Goal: Task Accomplishment & Management: Manage account settings

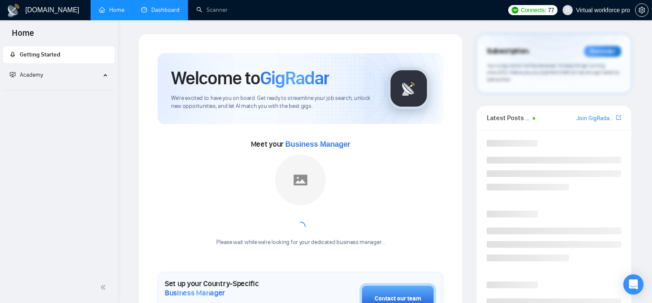
click at [161, 9] on link "Dashboard" at bounding box center [160, 9] width 38 height 7
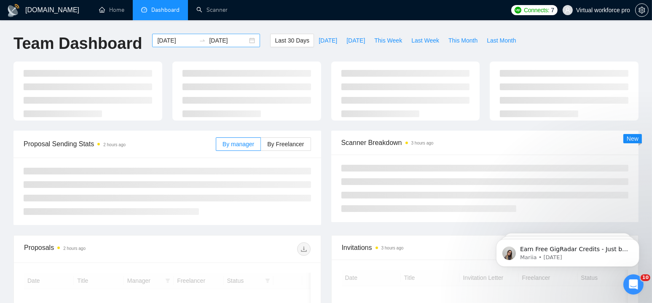
click at [152, 42] on div "[DATE] [DATE]" at bounding box center [206, 40] width 108 height 13
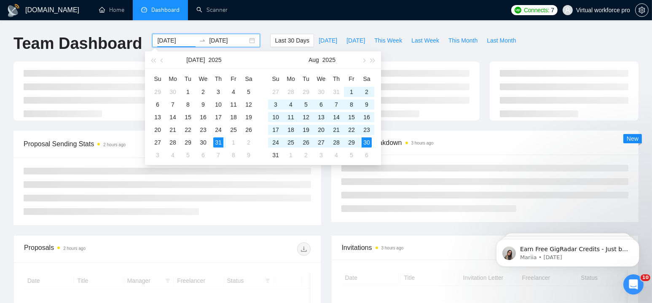
click at [160, 39] on input "[DATE]" at bounding box center [176, 40] width 38 height 9
click at [364, 61] on span "button" at bounding box center [363, 60] width 4 height 4
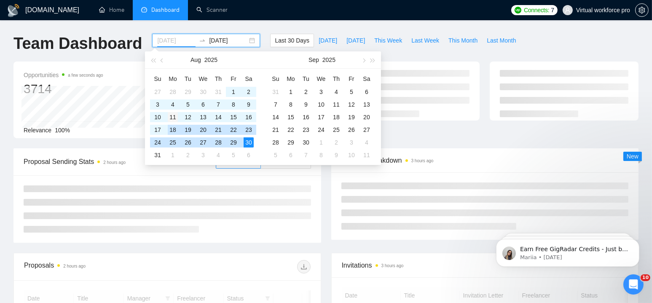
type input "[DATE]"
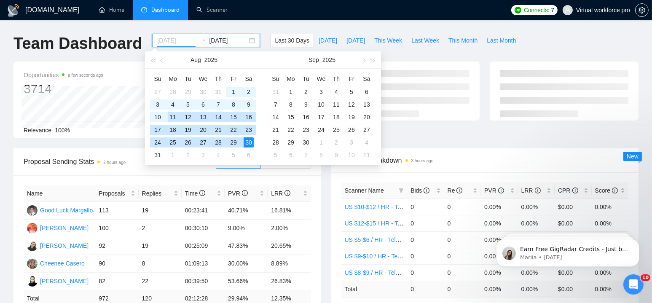
click at [171, 115] on div "11" at bounding box center [173, 117] width 10 height 10
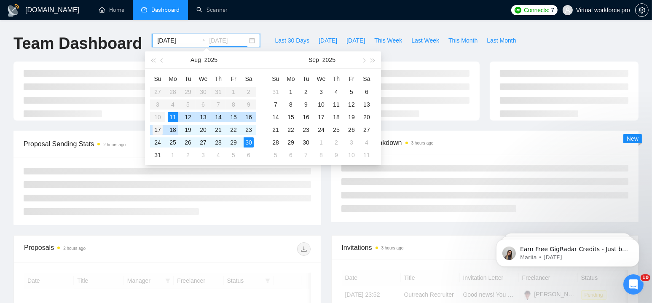
type input "[DATE]"
click at [160, 128] on div "17" at bounding box center [157, 130] width 10 height 10
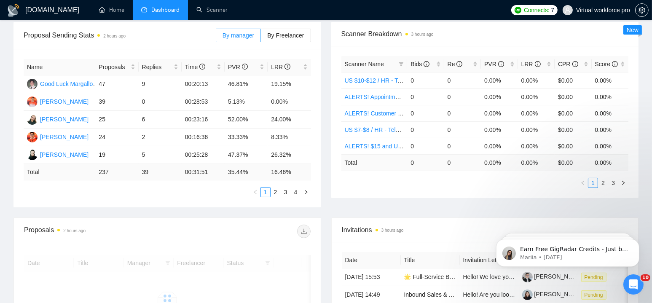
scroll to position [295, 0]
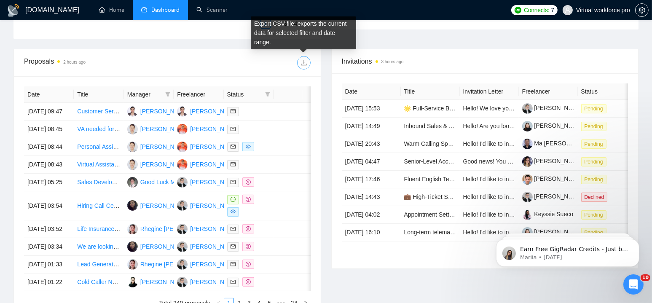
click at [305, 65] on icon "download" at bounding box center [303, 62] width 7 height 7
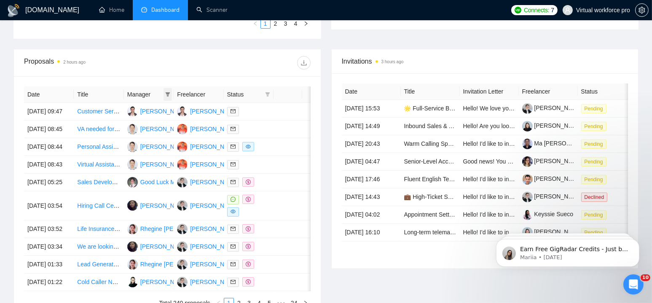
click at [169, 94] on icon "filter" at bounding box center [168, 94] width 5 height 4
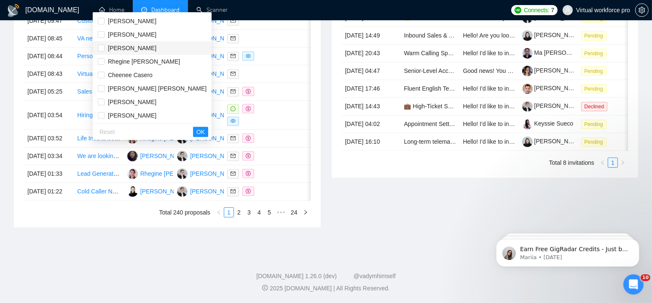
scroll to position [379, 0]
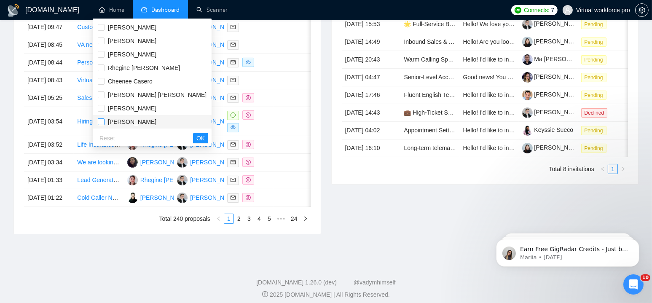
click at [104, 121] on input "checkbox" at bounding box center [101, 121] width 7 height 7
checkbox input "true"
click at [102, 107] on input "checkbox" at bounding box center [101, 108] width 7 height 7
checkbox input "true"
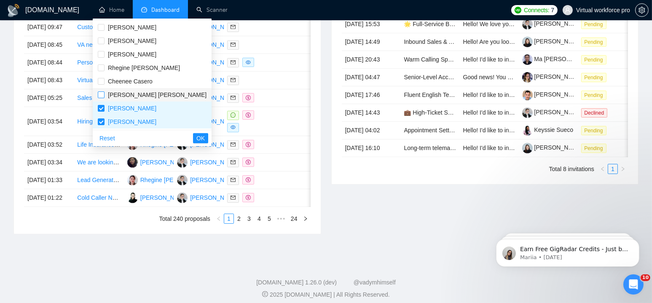
click at [103, 97] on input "checkbox" at bounding box center [101, 94] width 7 height 7
checkbox input "true"
click at [103, 85] on label at bounding box center [101, 81] width 7 height 9
click at [103, 85] on input "checkbox" at bounding box center [101, 81] width 7 height 7
checkbox input "false"
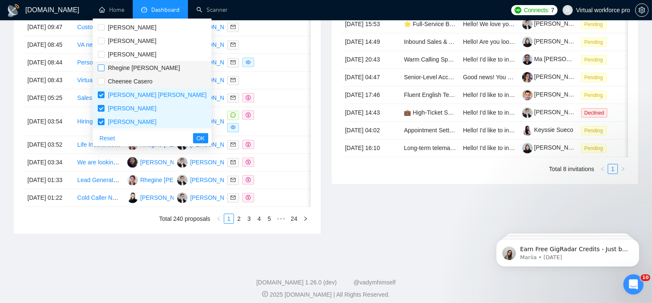
click at [102, 69] on input "checkbox" at bounding box center [101, 67] width 7 height 7
checkbox input "true"
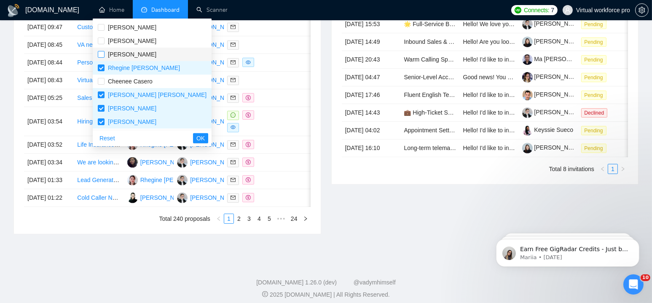
click at [102, 56] on input "checkbox" at bounding box center [101, 54] width 7 height 7
checkbox input "true"
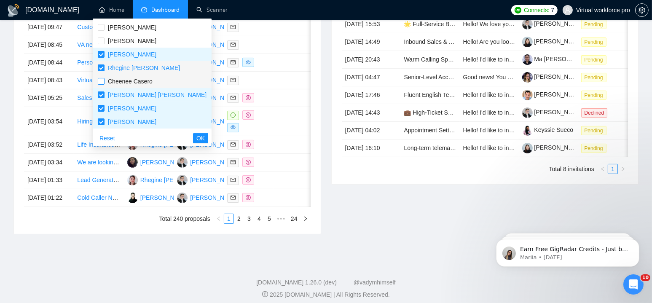
click at [103, 79] on input "checkbox" at bounding box center [101, 81] width 7 height 7
checkbox input "true"
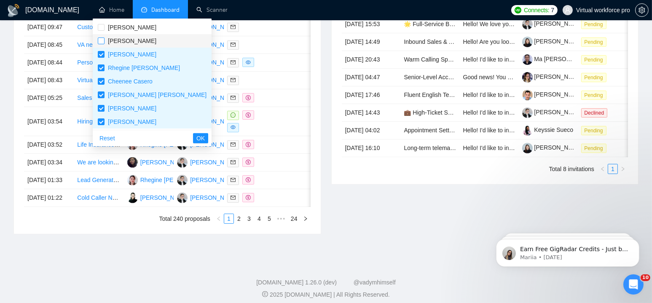
click at [101, 42] on input "checkbox" at bounding box center [101, 40] width 7 height 7
checkbox input "true"
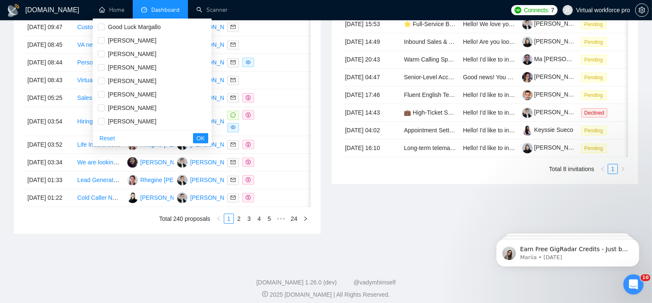
scroll to position [22, 0]
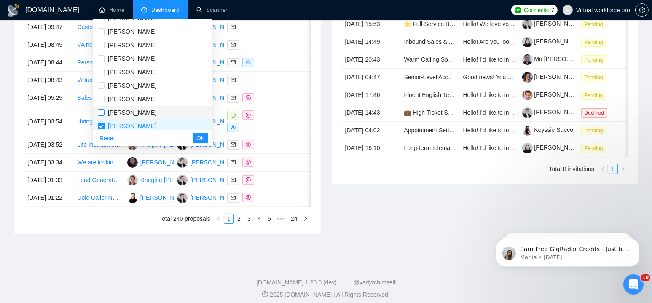
click at [99, 110] on input "checkbox" at bounding box center [101, 112] width 7 height 7
checkbox input "true"
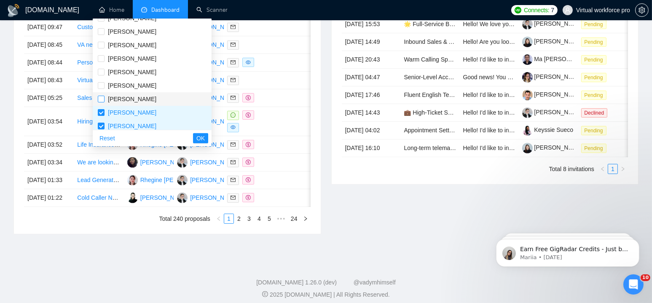
click at [102, 96] on input "checkbox" at bounding box center [101, 99] width 7 height 7
checkbox input "true"
click at [102, 81] on label at bounding box center [101, 85] width 7 height 9
click at [102, 82] on input "checkbox" at bounding box center [101, 85] width 7 height 7
checkbox input "false"
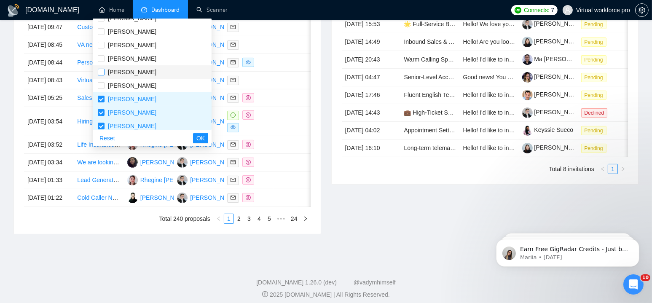
click at [99, 72] on input "checkbox" at bounding box center [101, 72] width 7 height 7
checkbox input "true"
click at [102, 54] on label at bounding box center [101, 58] width 7 height 9
click at [102, 55] on input "checkbox" at bounding box center [101, 58] width 7 height 7
checkbox input "false"
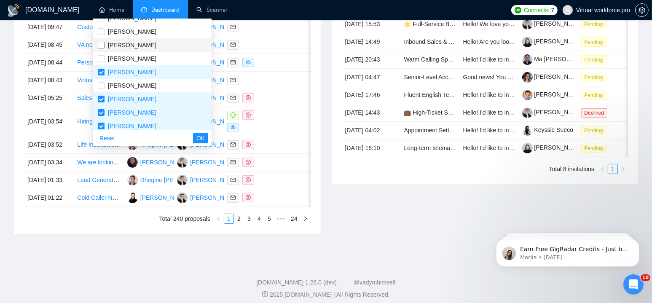
click at [100, 45] on input "checkbox" at bounding box center [101, 45] width 7 height 7
checkbox input "true"
click at [102, 58] on input "checkbox" at bounding box center [101, 58] width 7 height 7
checkbox input "true"
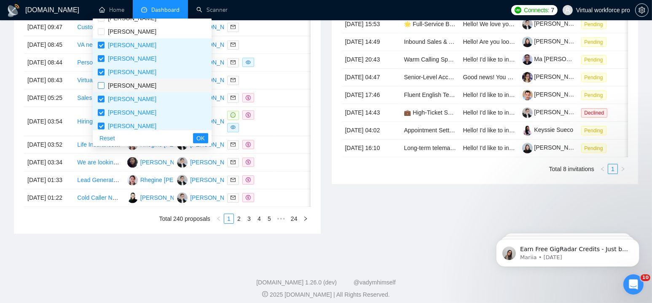
click at [99, 81] on label at bounding box center [101, 85] width 7 height 9
click at [99, 82] on input "checkbox" at bounding box center [101, 85] width 7 height 7
click at [101, 83] on input "checkbox" at bounding box center [101, 85] width 7 height 7
checkbox input "true"
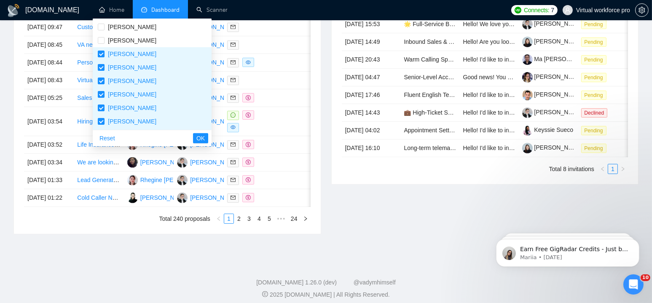
scroll to position [0, 0]
click at [101, 56] on input "checkbox" at bounding box center [101, 54] width 7 height 7
checkbox input "true"
click at [104, 41] on input "checkbox" at bounding box center [101, 40] width 7 height 7
checkbox input "true"
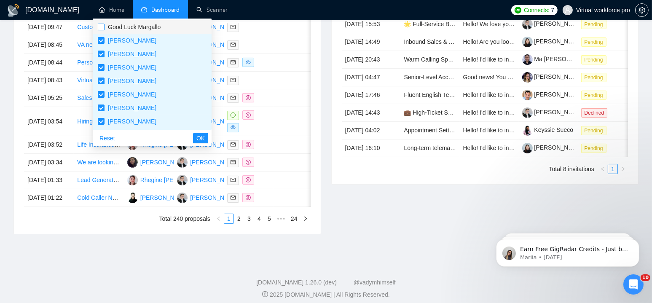
click at [102, 27] on input "checkbox" at bounding box center [101, 27] width 7 height 7
checkbox input "true"
drag, startPoint x: 159, startPoint y: 136, endPoint x: 206, endPoint y: 155, distance: 50.3
click at [196, 136] on span "OK" at bounding box center [200, 138] width 8 height 9
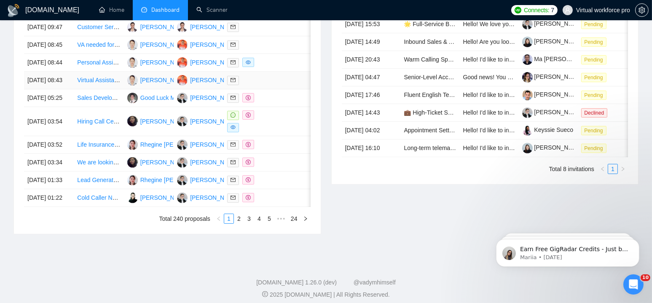
scroll to position [211, 0]
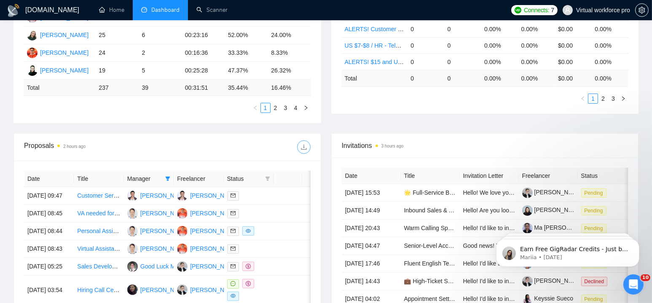
click at [302, 150] on icon "download" at bounding box center [303, 147] width 7 height 7
